Goal: Find contact information: Find contact information

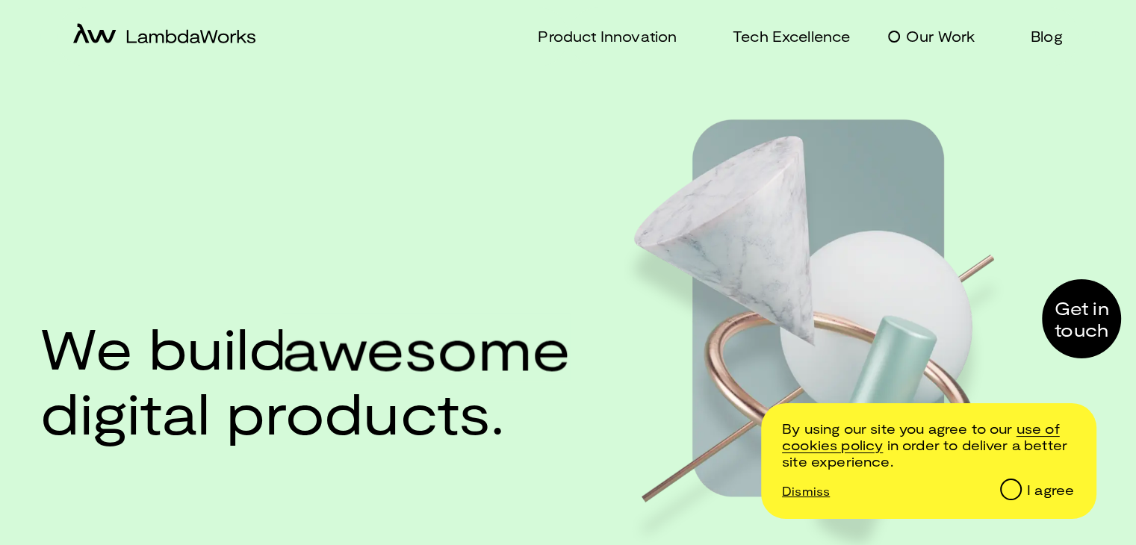
click at [962, 37] on p "Our Work" at bounding box center [940, 36] width 69 height 22
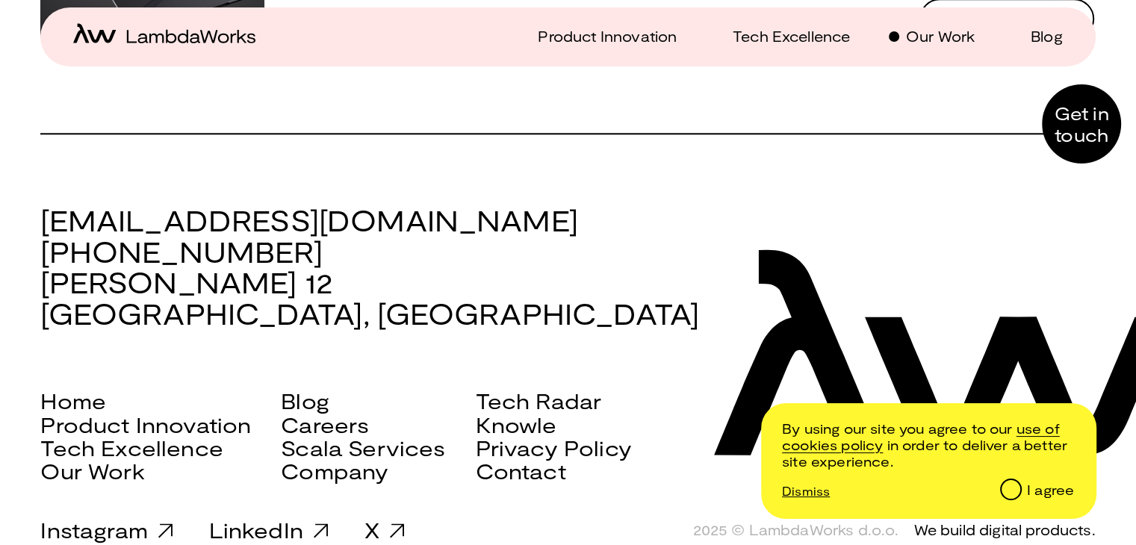
scroll to position [7338, 0]
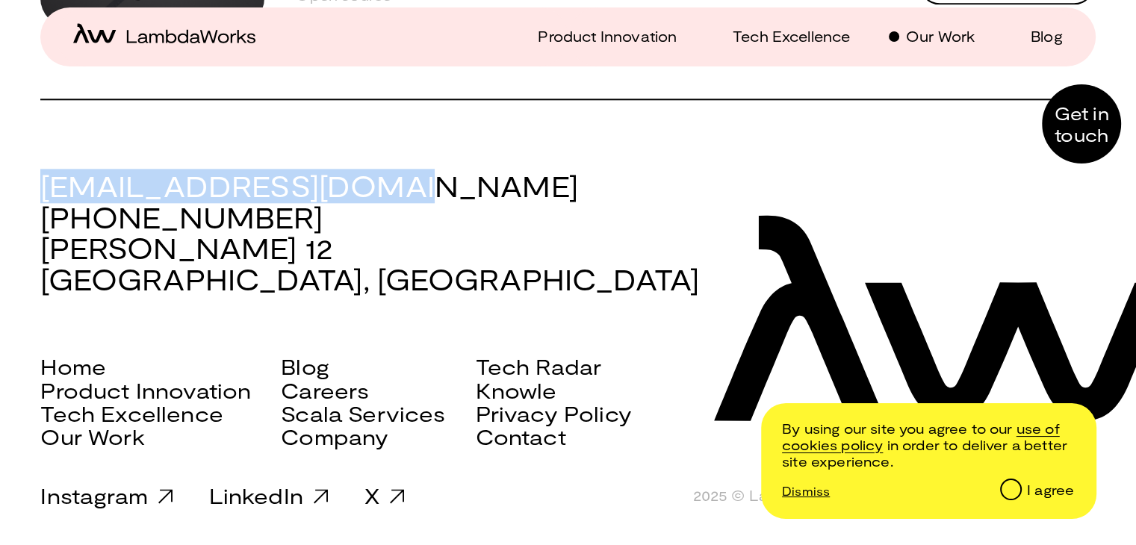
drag, startPoint x: 44, startPoint y: 181, endPoint x: 409, endPoint y: 193, distance: 364.7
click at [409, 193] on h3 "[EMAIL_ADDRESS][DOMAIN_NAME] [PHONE_NUMBER] [PERSON_NAME][STREET_ADDRESS]" at bounding box center [567, 233] width 1055 height 125
copy h3 "[EMAIL_ADDRESS][DOMAIN_NAME]"
drag, startPoint x: 37, startPoint y: 217, endPoint x: 316, endPoint y: 218, distance: 278.6
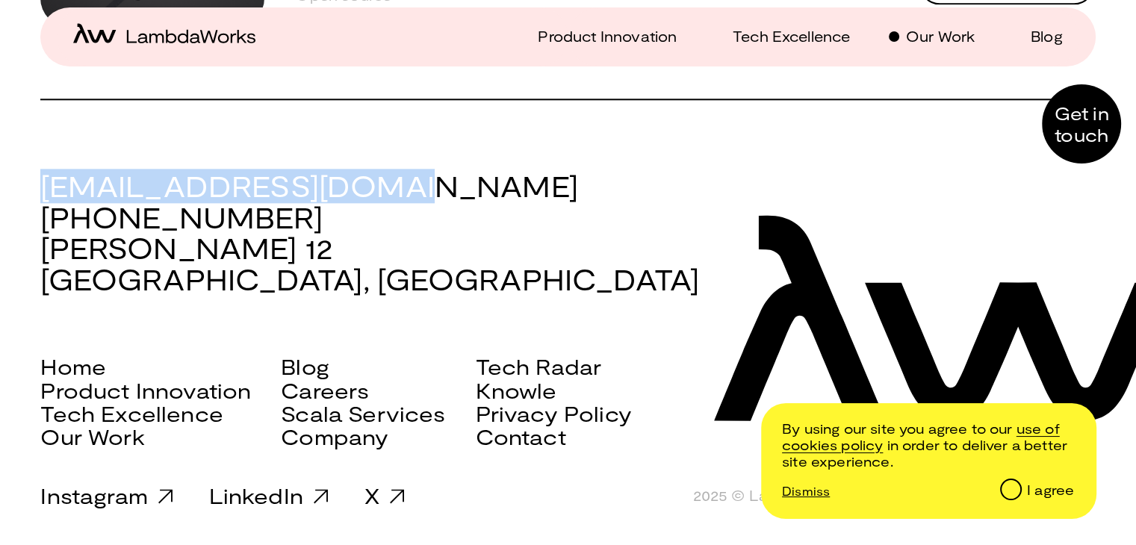
copy h3 "[PHONE_NUMBER]"
